Goal: Task Accomplishment & Management: Manage account settings

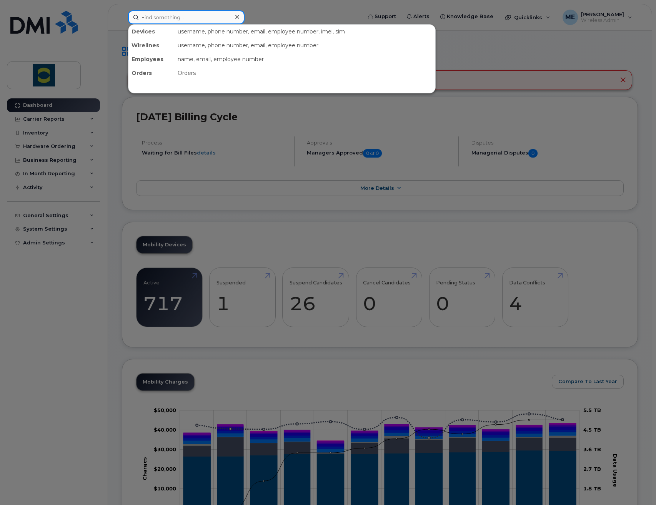
click at [199, 22] on input at bounding box center [186, 17] width 116 height 14
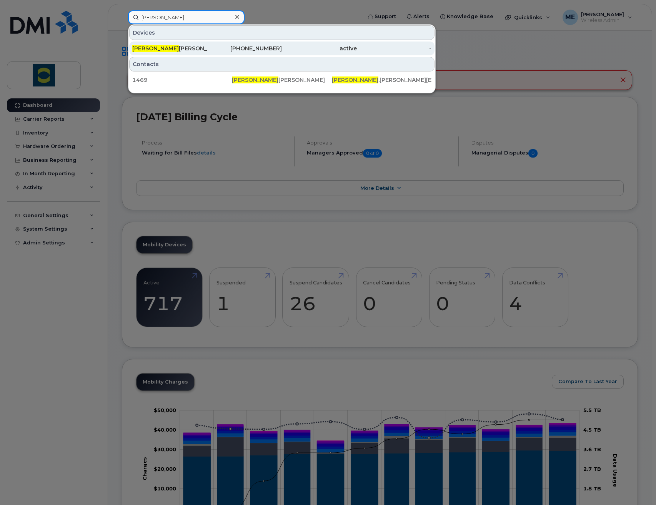
type input "blanca"
click at [199, 47] on div "Blanca Villegas" at bounding box center [169, 49] width 75 height 8
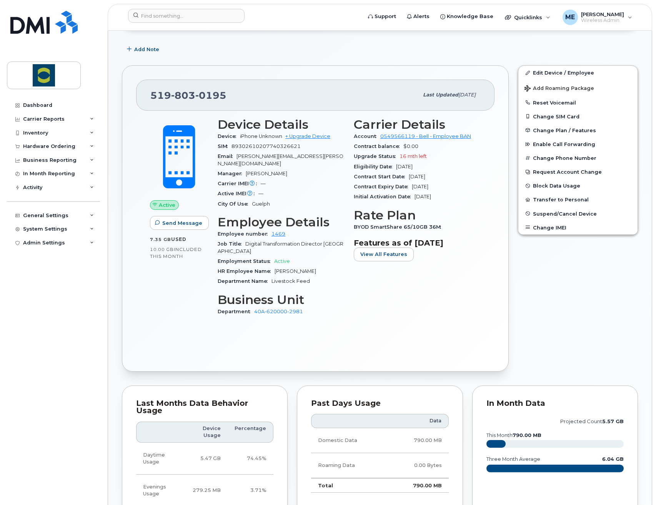
scroll to position [115, 0]
click at [193, 12] on input at bounding box center [186, 16] width 116 height 14
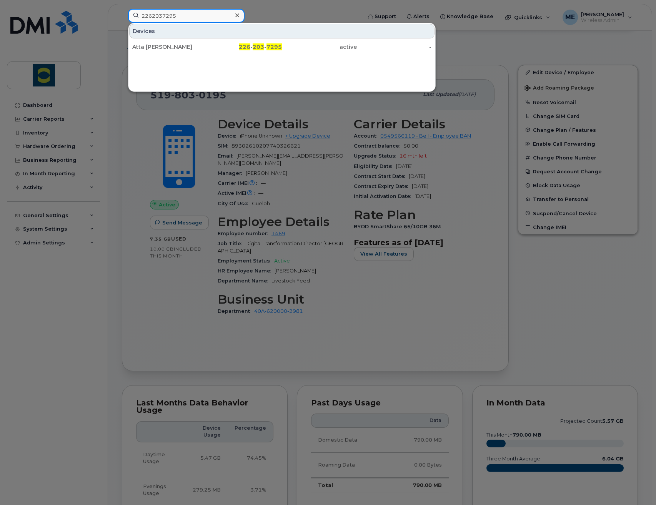
type input "2262037295"
click at [258, 14] on div at bounding box center [328, 252] width 656 height 505
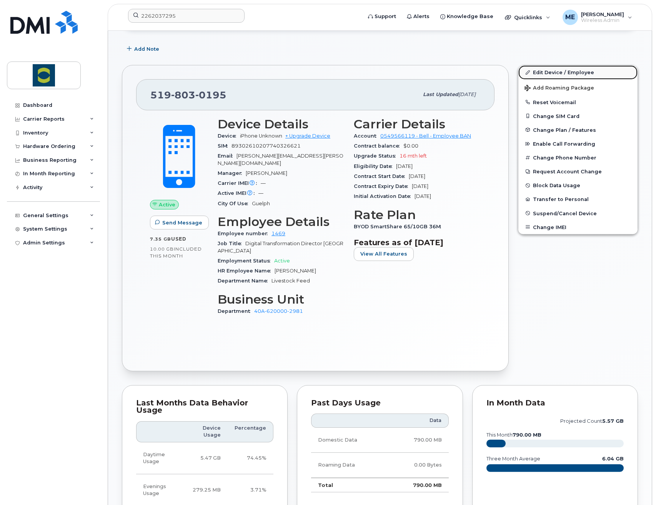
click at [584, 71] on link "Edit Device / Employee" at bounding box center [577, 72] width 119 height 14
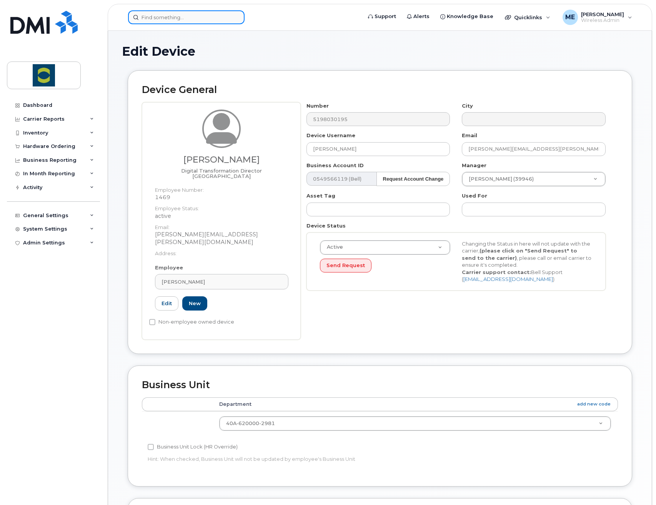
click at [170, 15] on input at bounding box center [186, 17] width 116 height 14
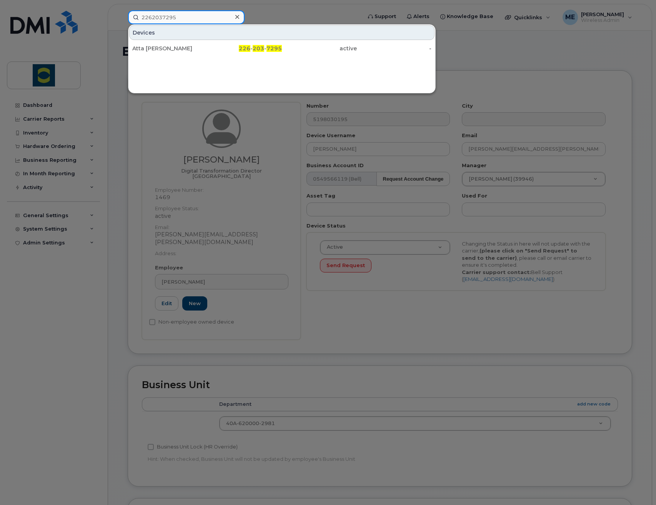
type input "2262037295"
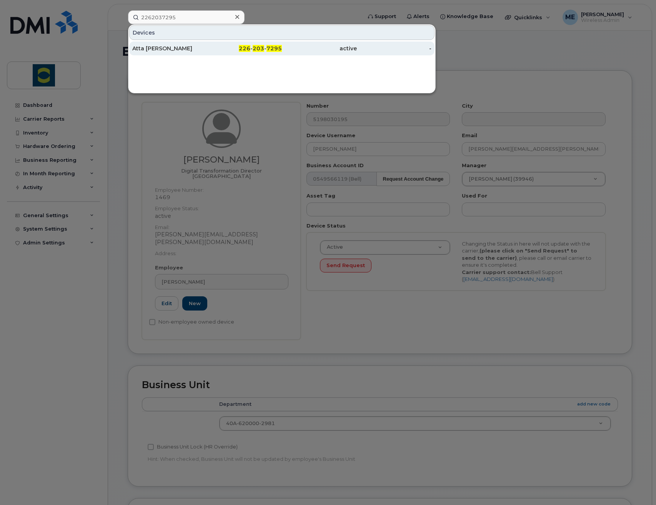
click at [178, 48] on div "Atta Kofi Agyekum" at bounding box center [169, 49] width 75 height 8
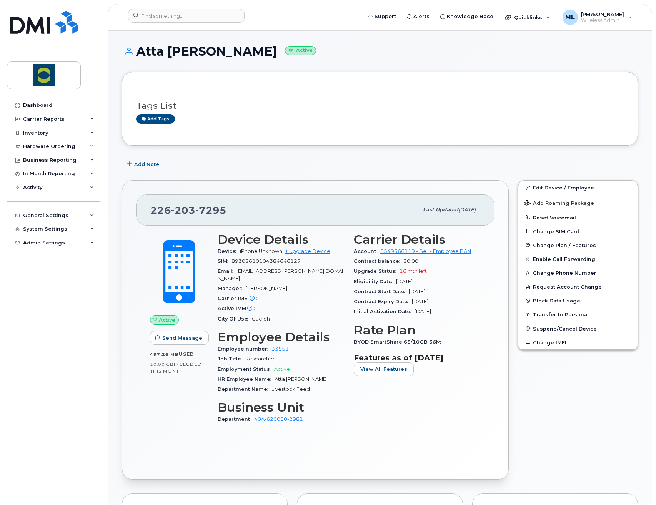
drag, startPoint x: 532, startPoint y: 394, endPoint x: 531, endPoint y: 379, distance: 15.5
click at [532, 394] on div "Edit Device / Employee Add Roaming Package Reset Voicemail Change SIM Card Chan…" at bounding box center [577, 330] width 129 height 308
click at [596, 190] on link "Edit Device / Employee" at bounding box center [577, 188] width 119 height 14
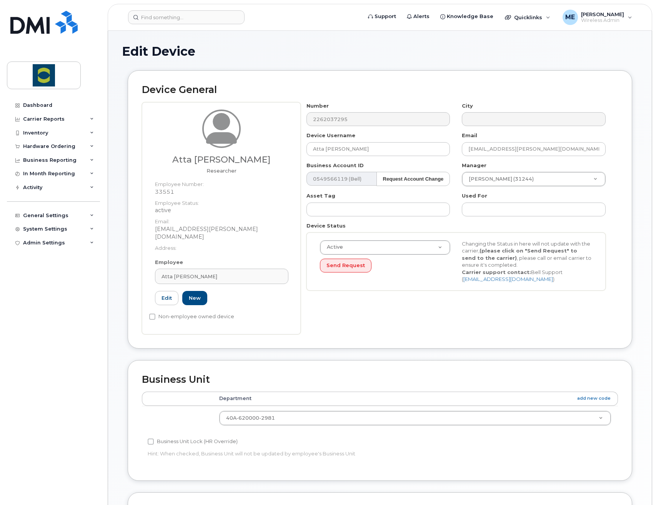
click at [369, 49] on h1 "Edit Device" at bounding box center [380, 51] width 516 height 13
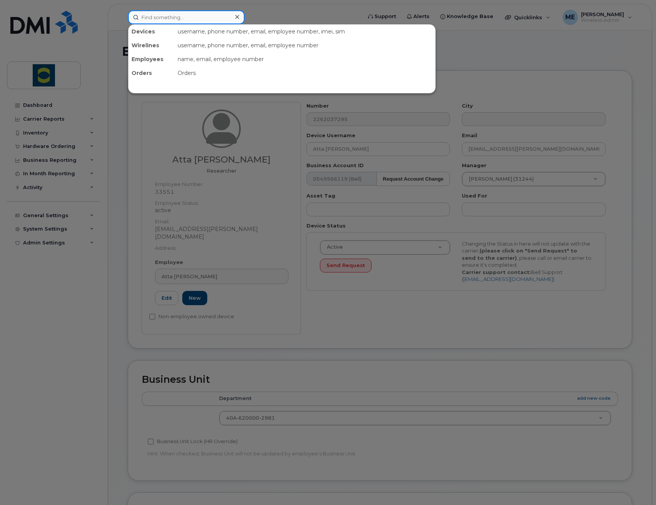
click at [230, 12] on input at bounding box center [186, 17] width 116 height 14
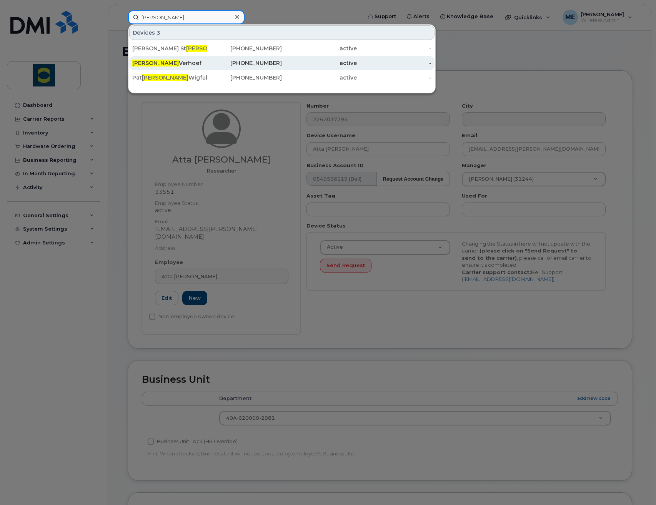
type input "rick"
click at [190, 66] on div "Rick Verhoef" at bounding box center [169, 63] width 75 height 8
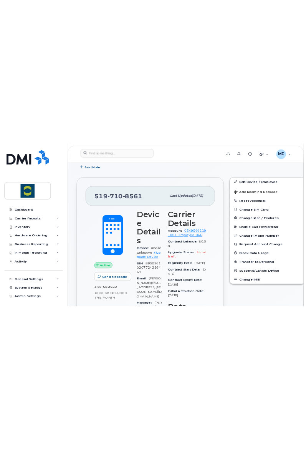
scroll to position [133, 0]
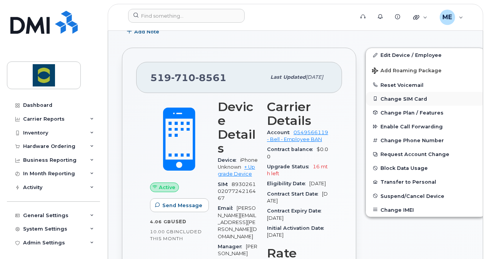
click at [417, 100] on button "Change SIM Card" at bounding box center [425, 99] width 119 height 14
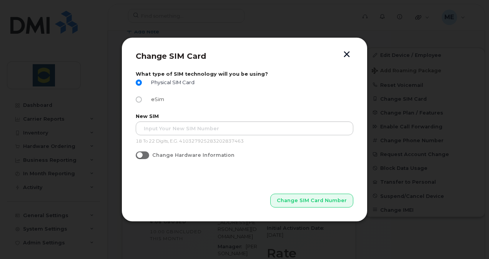
click at [141, 99] on input "eSim" at bounding box center [139, 99] width 6 height 6
radio input "true"
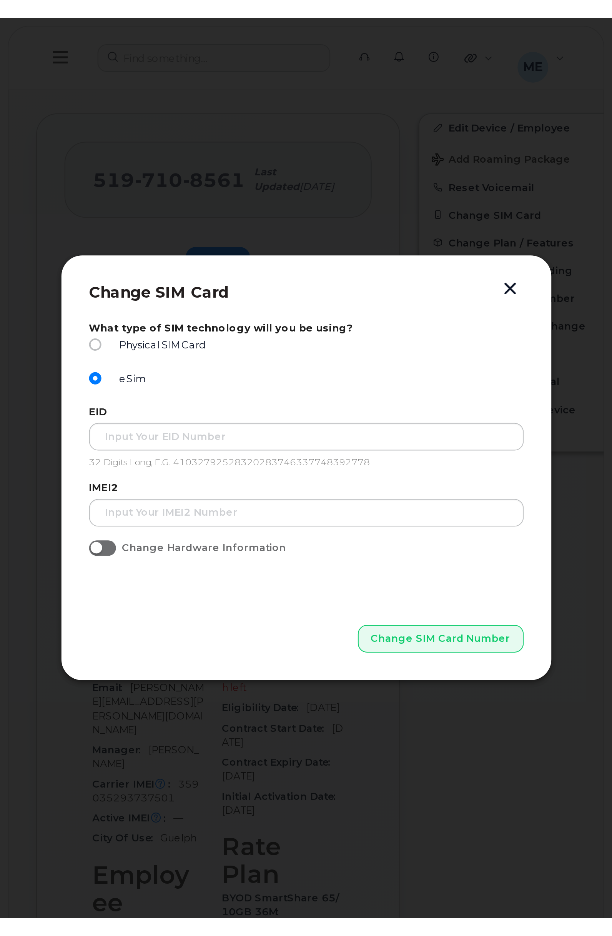
scroll to position [133, 0]
